Goal: Task Accomplishment & Management: Complete application form

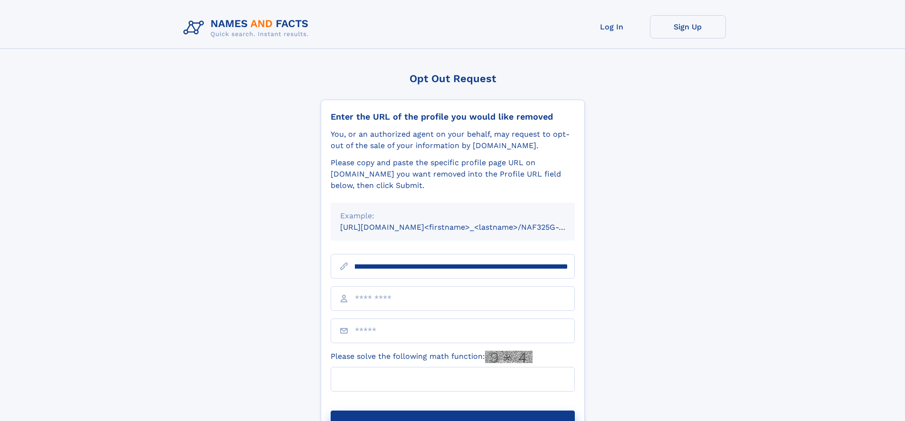
scroll to position [0, 100]
type input "**********"
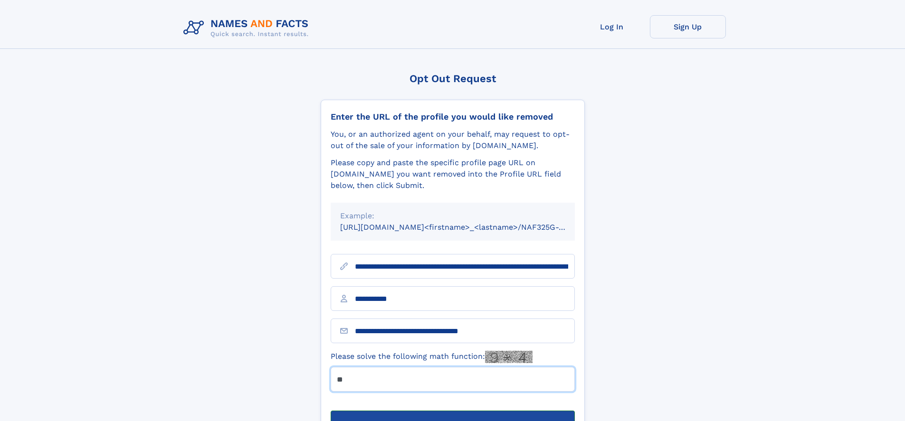
type input "**"
click at [452, 411] on button "Submit Opt Out Request" at bounding box center [453, 426] width 244 height 30
